Goal: Use online tool/utility: Utilize a website feature to perform a specific function

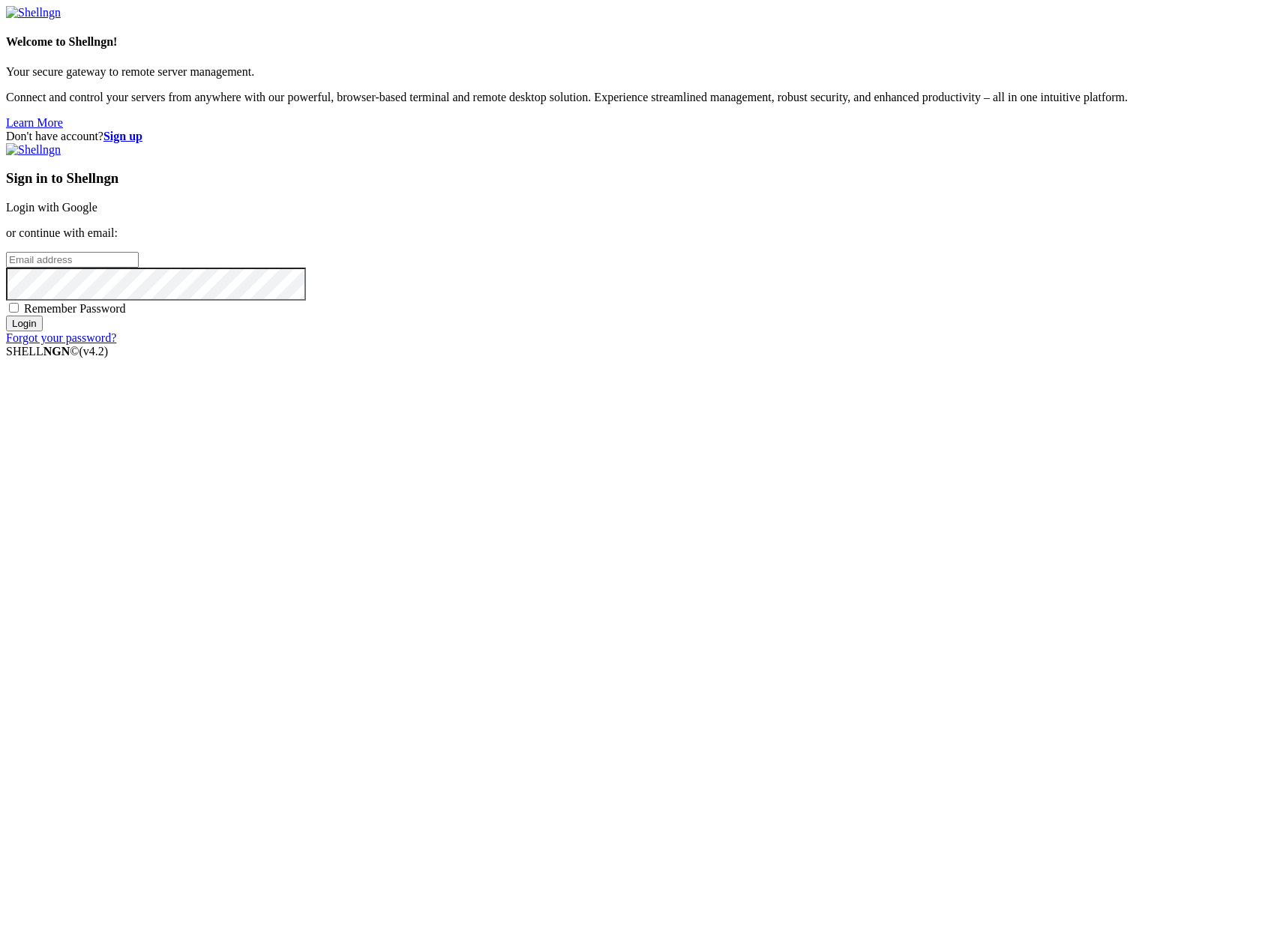
click at [43, 332] on input "Login" at bounding box center [24, 324] width 37 height 16
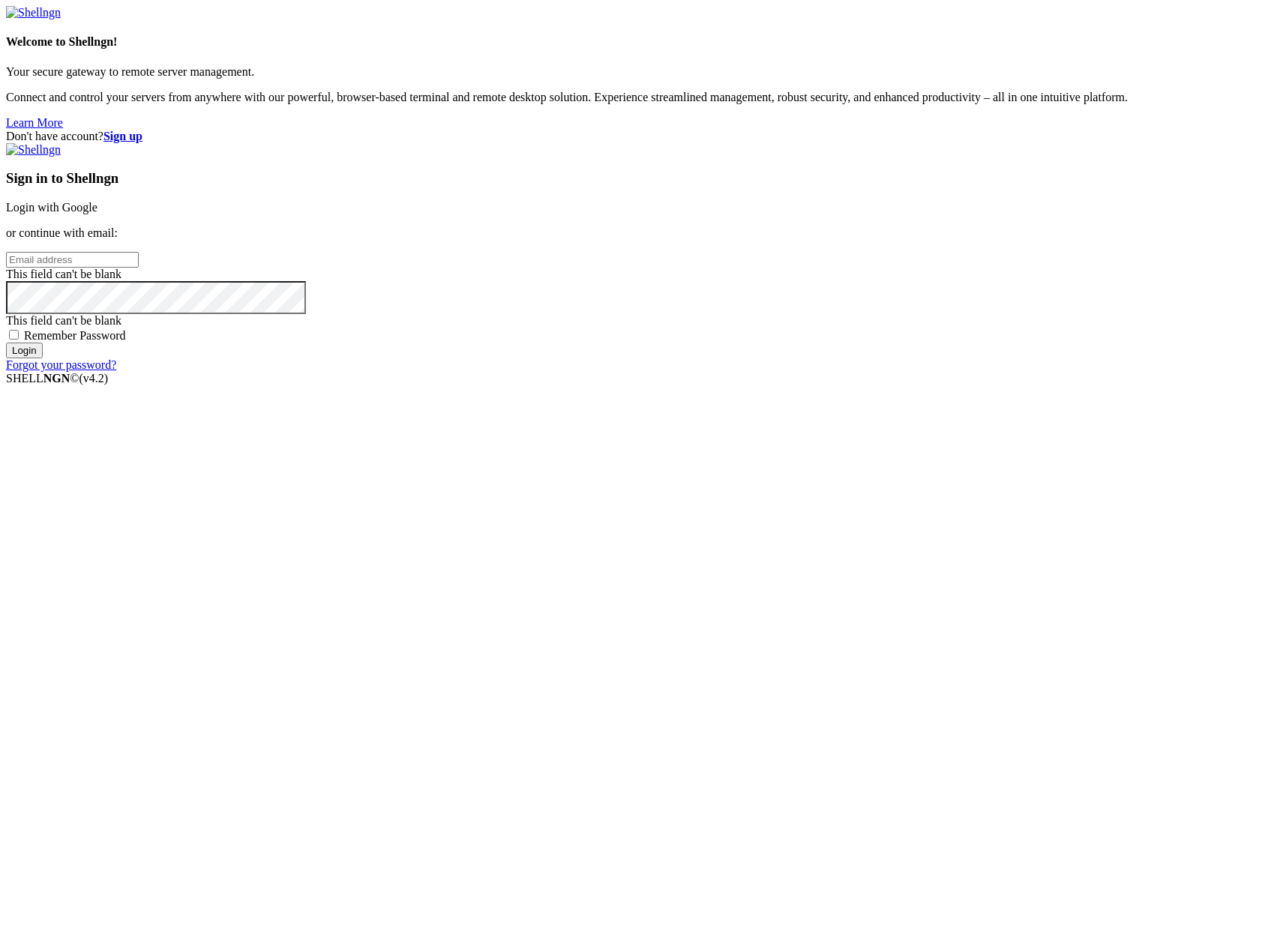
click at [97, 214] on link "Login with Google" at bounding box center [52, 207] width 92 height 12
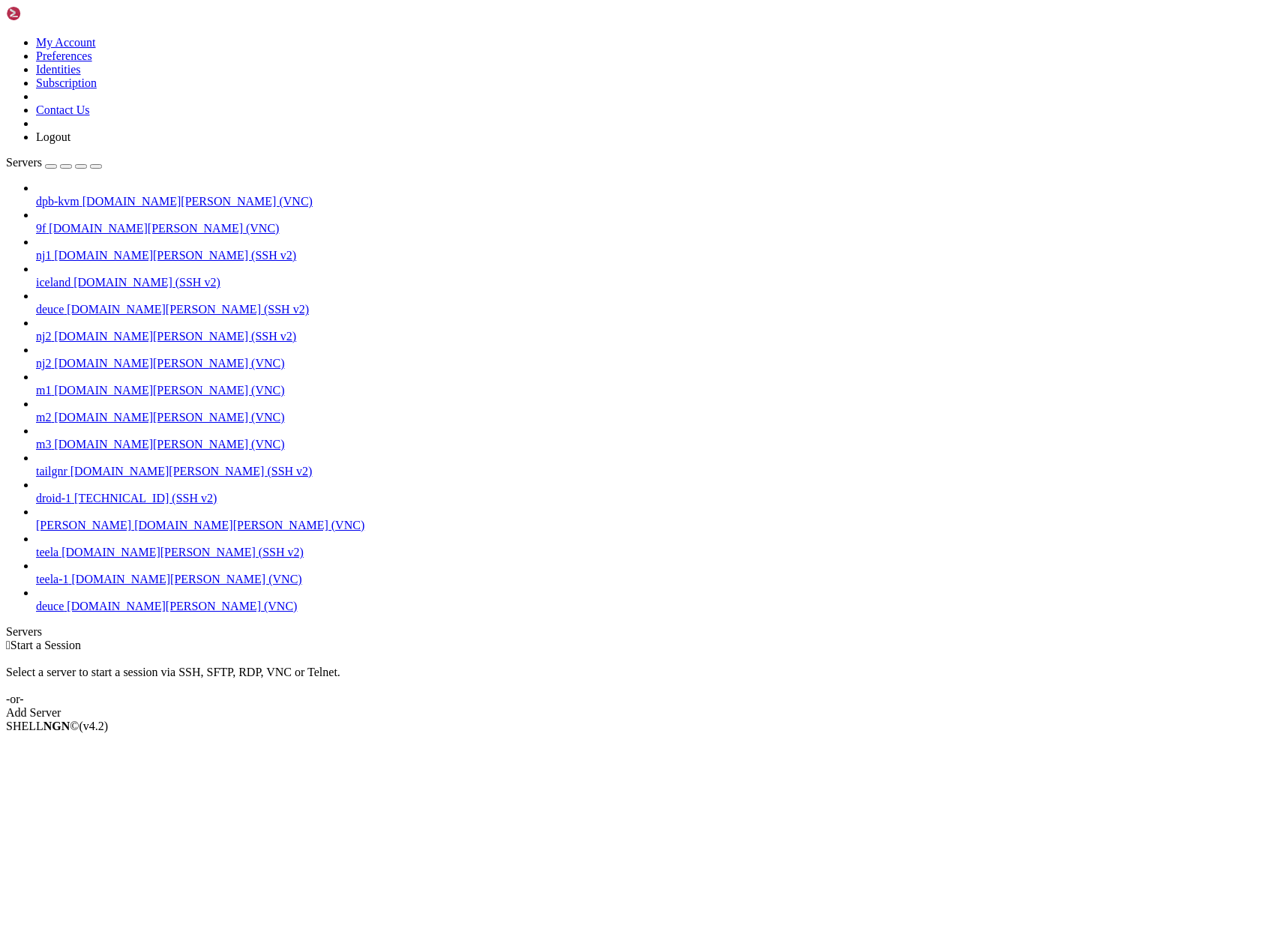
click at [43, 613] on link "deuce [DOMAIN_NAME][PERSON_NAME] (VNC)" at bounding box center [656, 606] width 1241 height 13
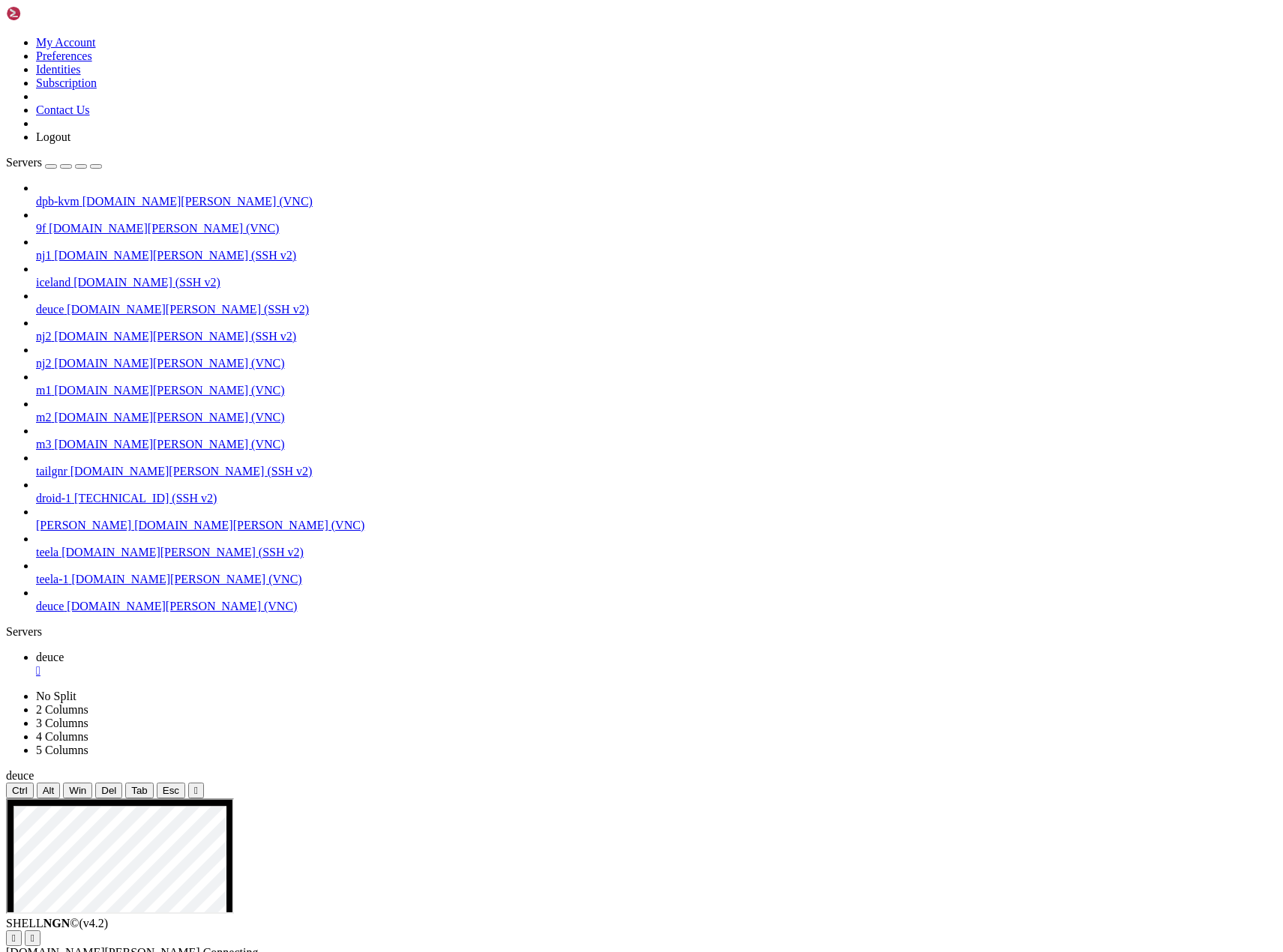
click at [96, 167] on icon "button" at bounding box center [96, 167] width 0 height 0
